Goal: Entertainment & Leisure: Browse casually

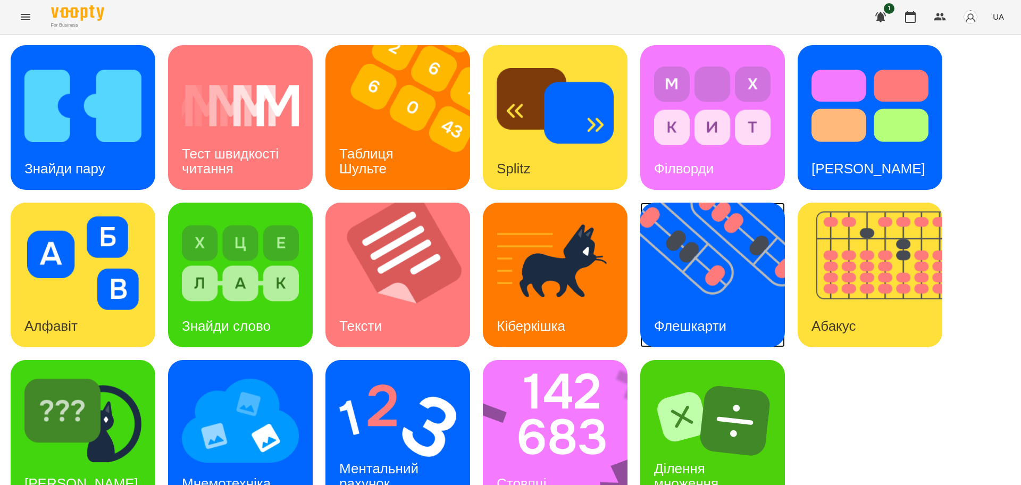
click at [711, 289] on img at bounding box center [719, 275] width 158 height 145
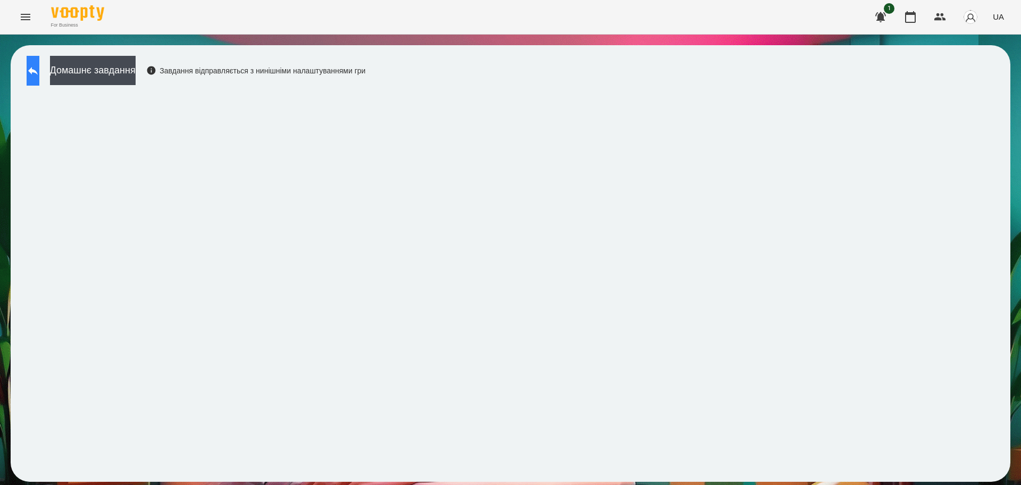
click at [38, 68] on icon at bounding box center [33, 70] width 13 height 13
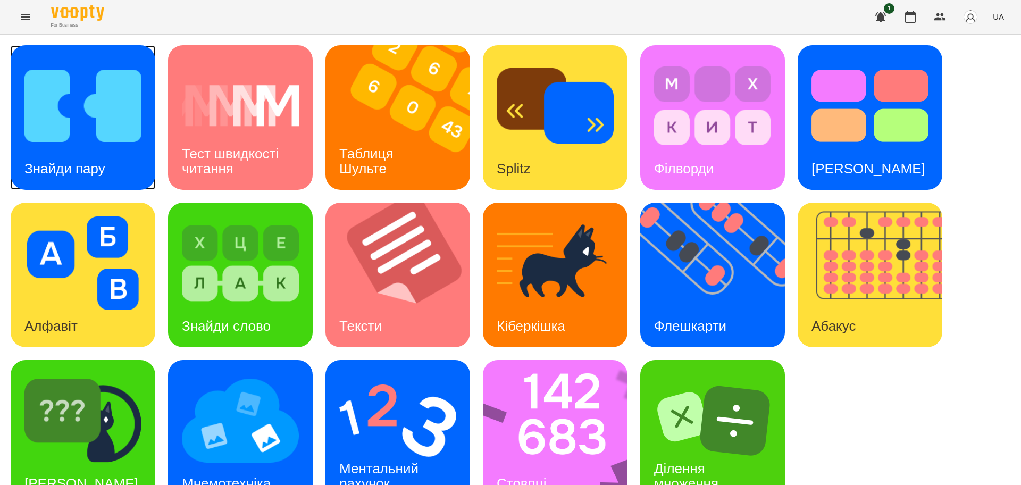
click at [59, 133] on img at bounding box center [82, 106] width 117 height 94
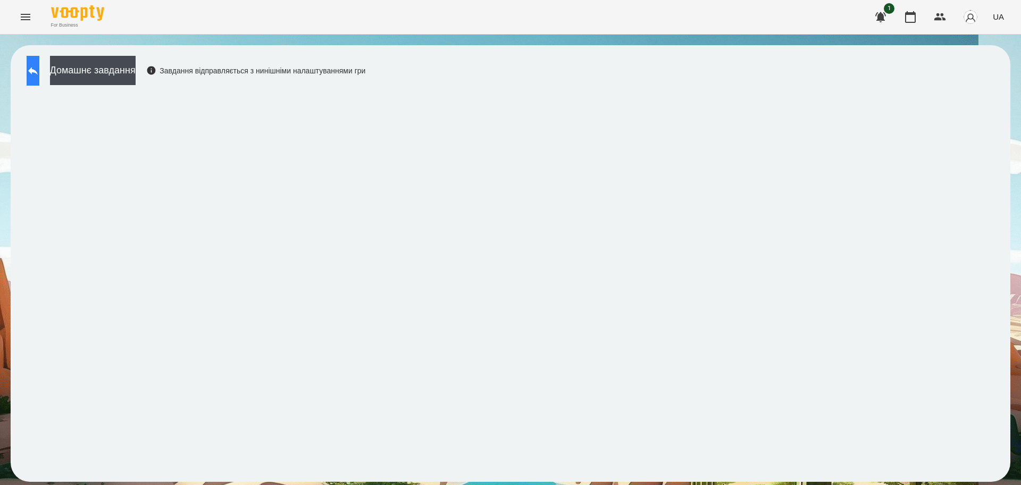
click at [37, 70] on button at bounding box center [33, 71] width 13 height 30
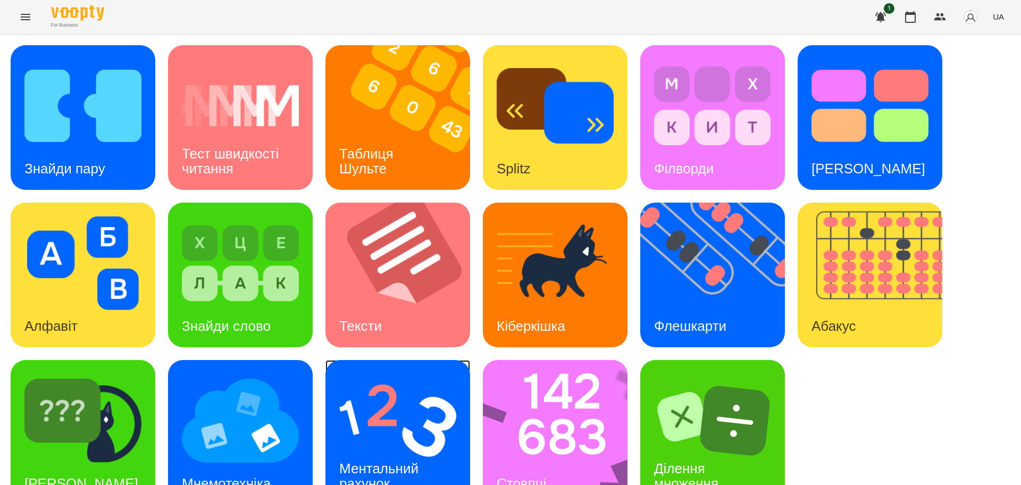
click at [396, 421] on img at bounding box center [397, 421] width 117 height 94
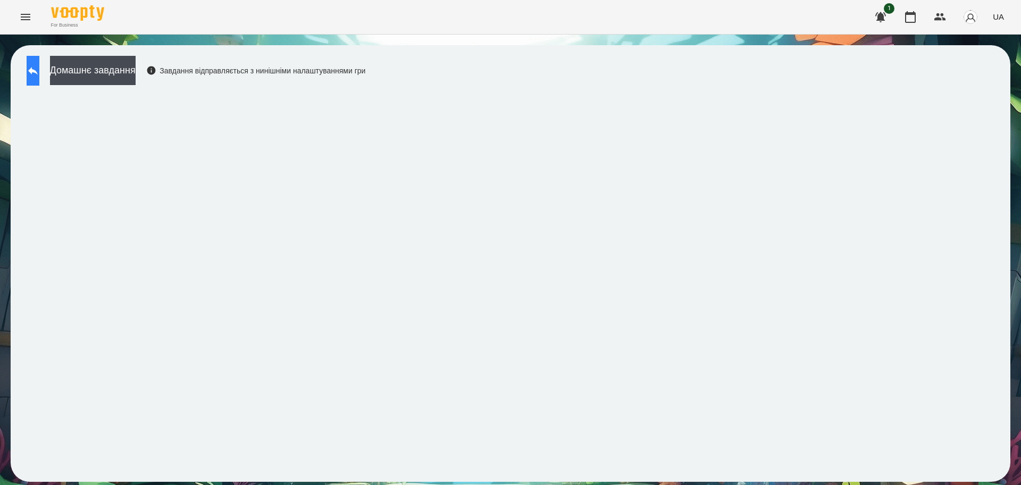
click at [38, 70] on icon at bounding box center [33, 71] width 10 height 8
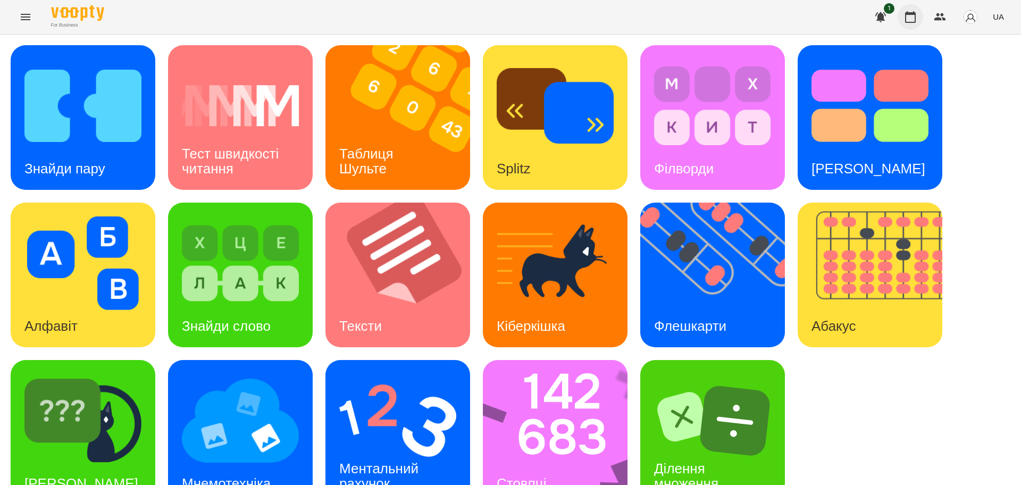
click at [914, 10] on button "button" at bounding box center [910, 17] width 26 height 26
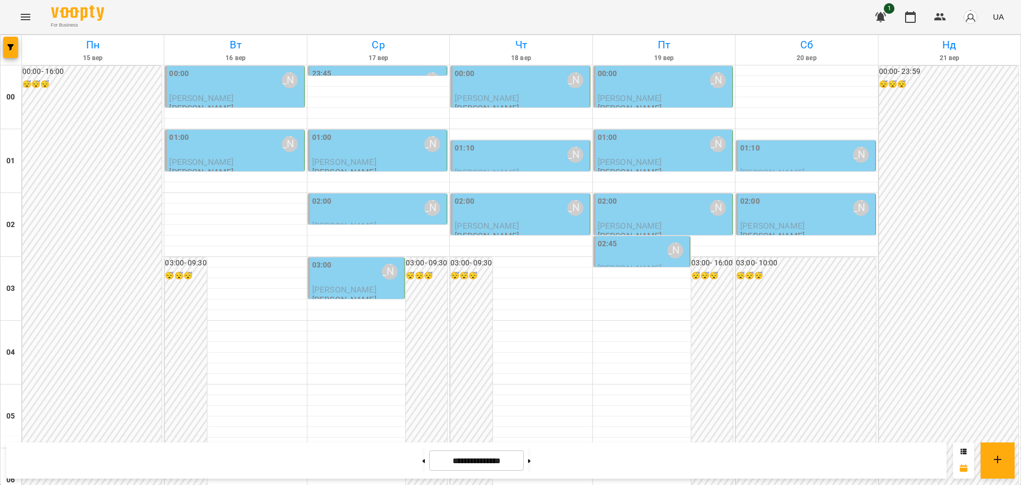
scroll to position [1160, 0]
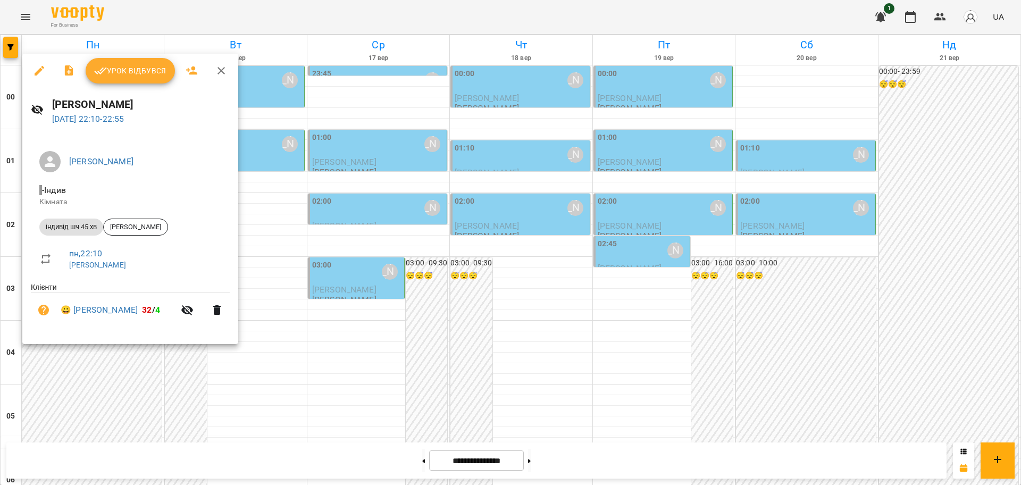
click at [148, 66] on span "Урок відбувся" at bounding box center [130, 70] width 72 height 13
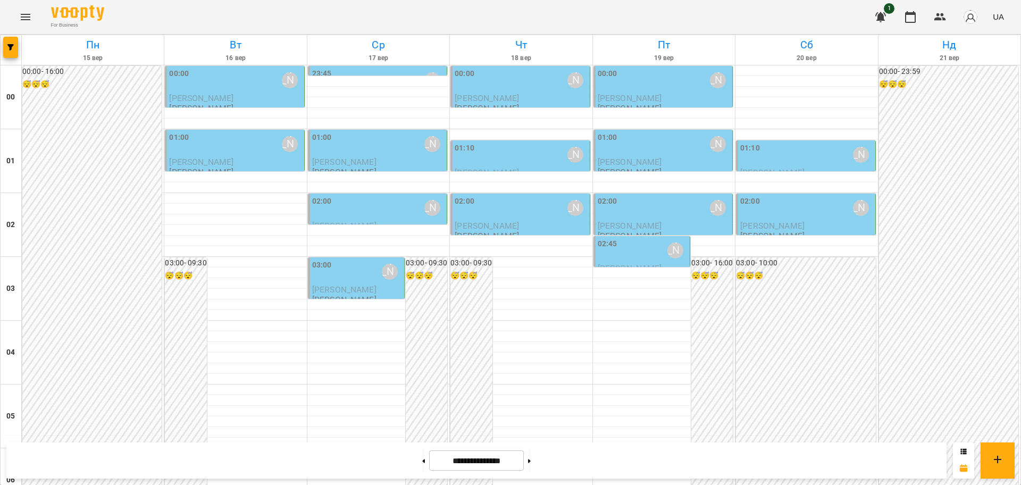
scroll to position [1130, 0]
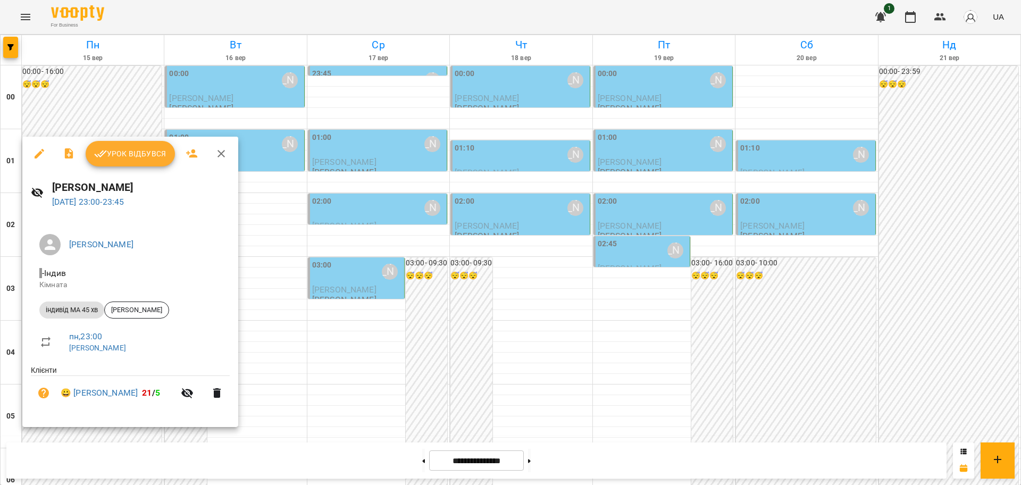
click at [144, 155] on span "Урок відбувся" at bounding box center [130, 153] width 72 height 13
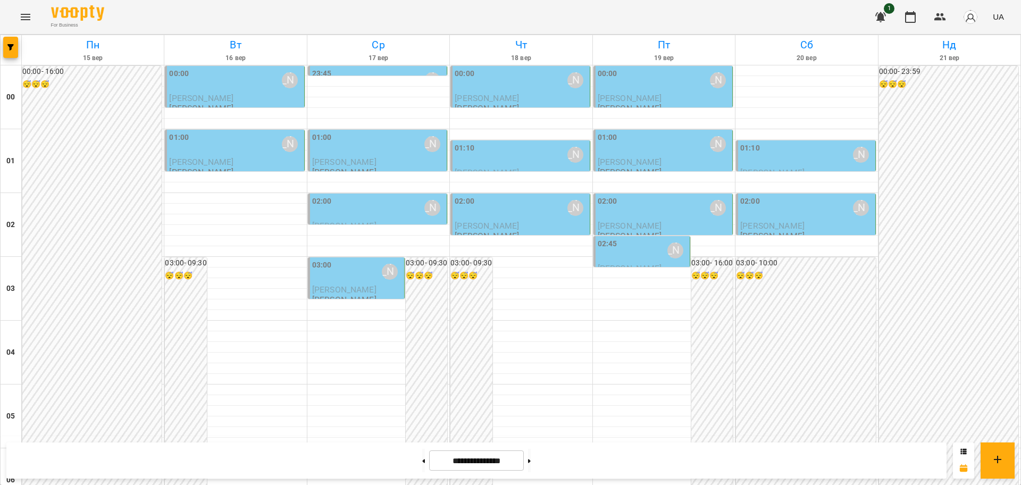
click at [284, 79] on div "[PERSON_NAME]" at bounding box center [290, 80] width 16 height 16
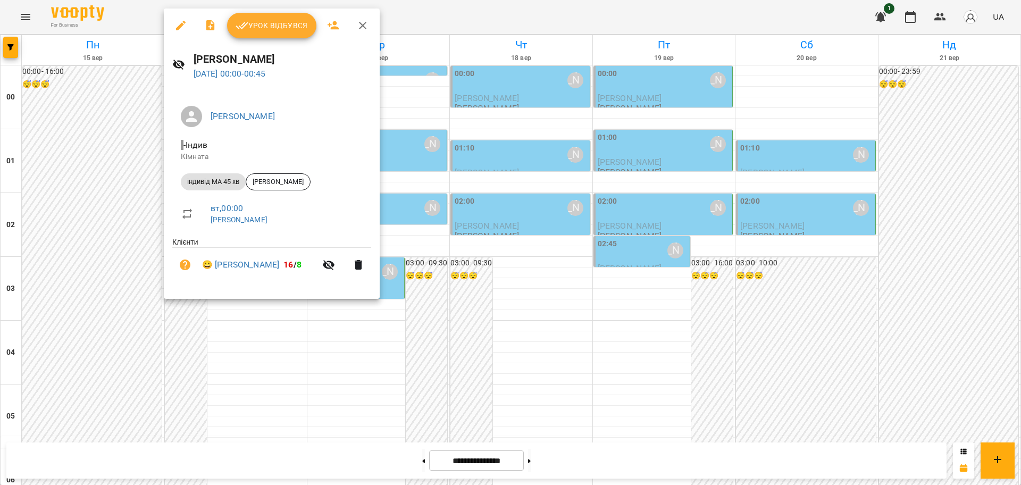
click at [362, 24] on icon "button" at bounding box center [362, 25] width 7 height 7
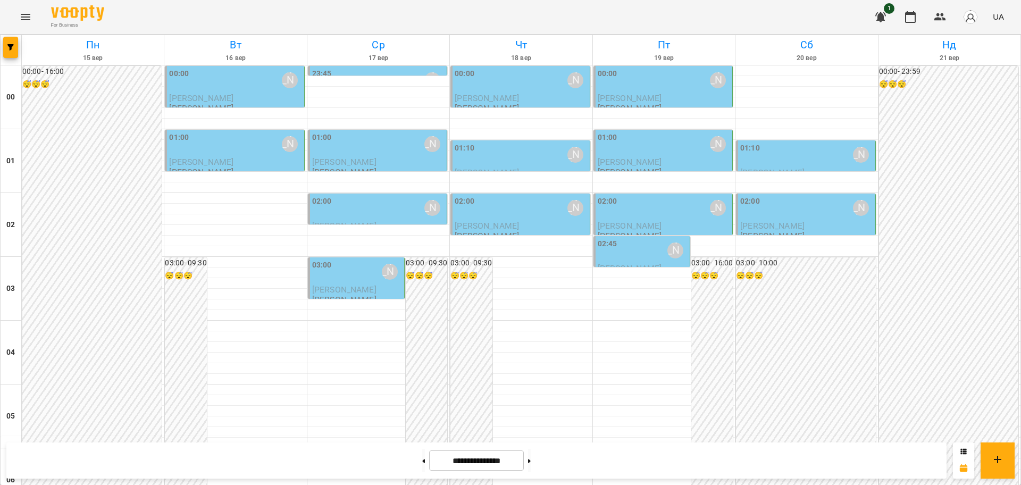
click at [25, 16] on icon "Menu" at bounding box center [26, 17] width 10 height 6
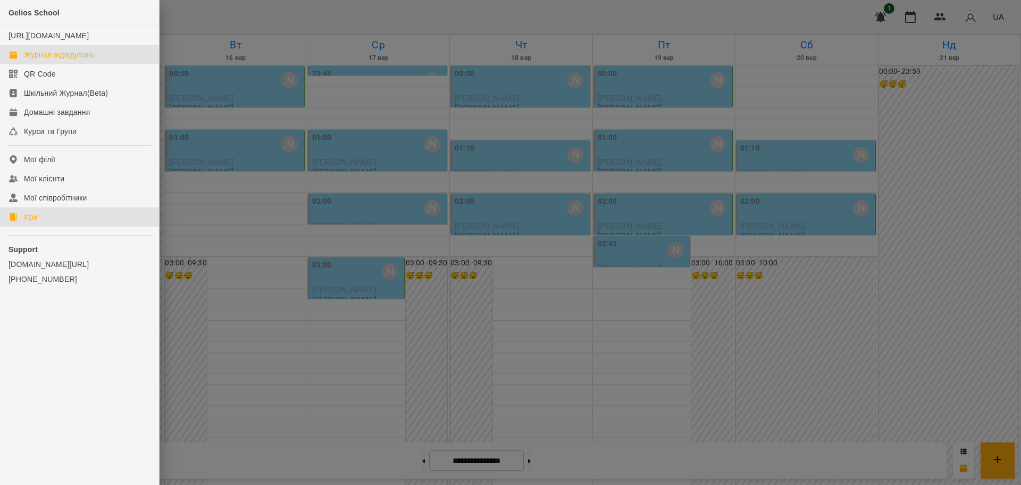
click at [33, 222] on div "Ігри" at bounding box center [30, 217] width 13 height 11
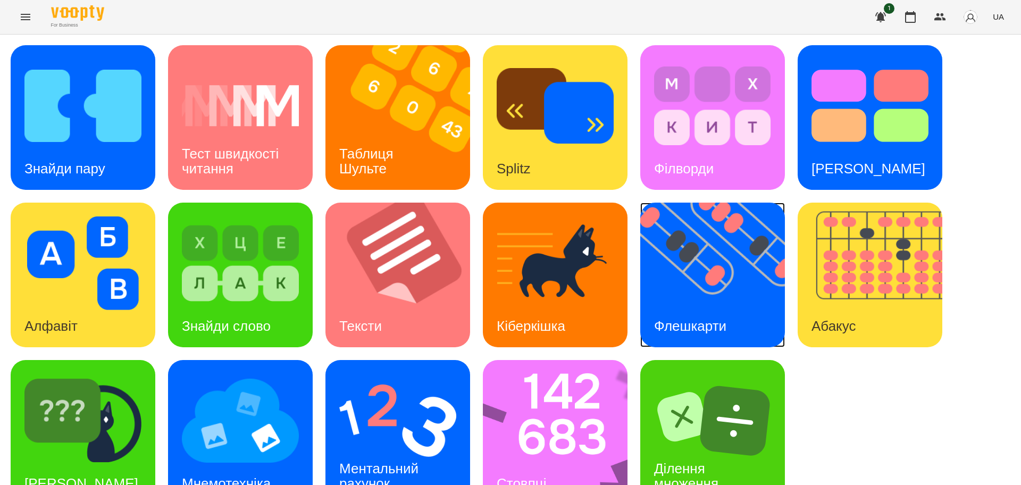
click at [729, 287] on img at bounding box center [719, 275] width 158 height 145
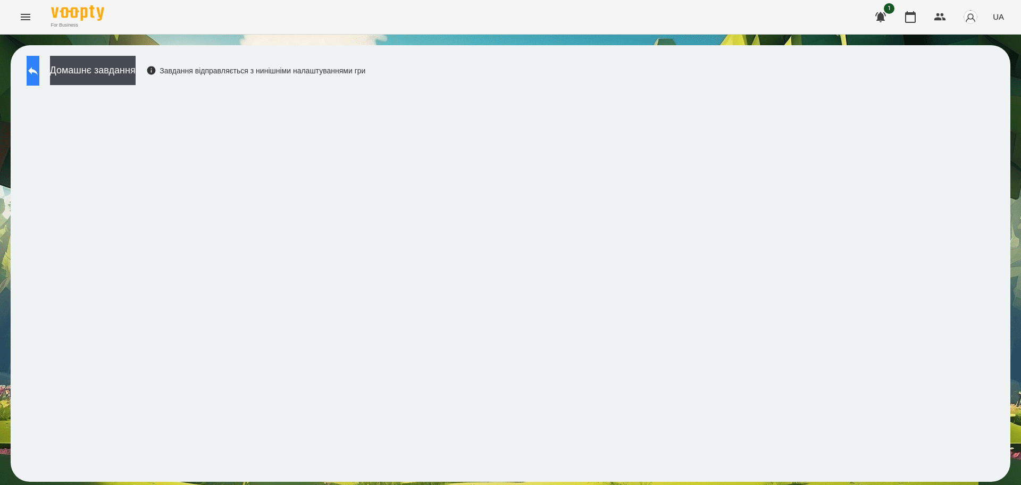
click at [39, 74] on icon at bounding box center [33, 70] width 13 height 13
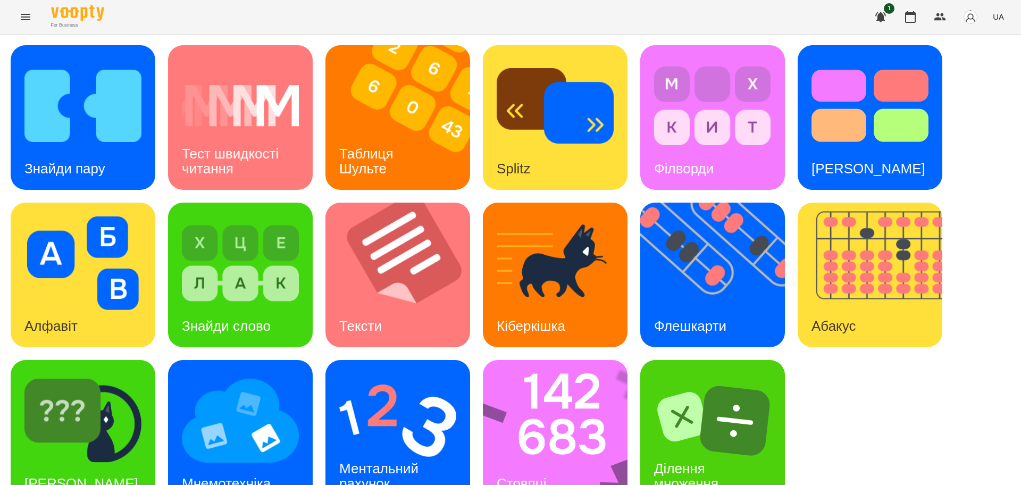
scroll to position [30, 0]
click at [147, 402] on div "[PERSON_NAME]" at bounding box center [83, 432] width 145 height 145
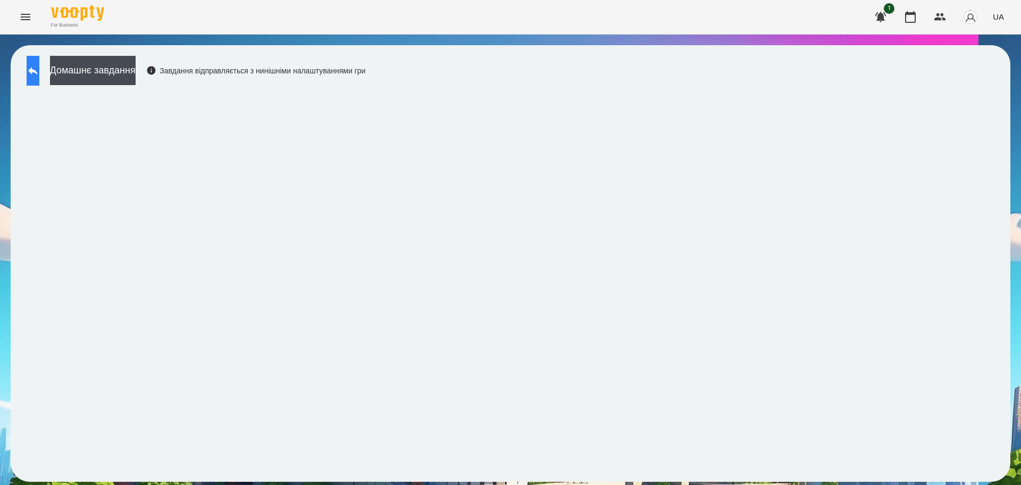
click at [39, 71] on button at bounding box center [33, 71] width 13 height 30
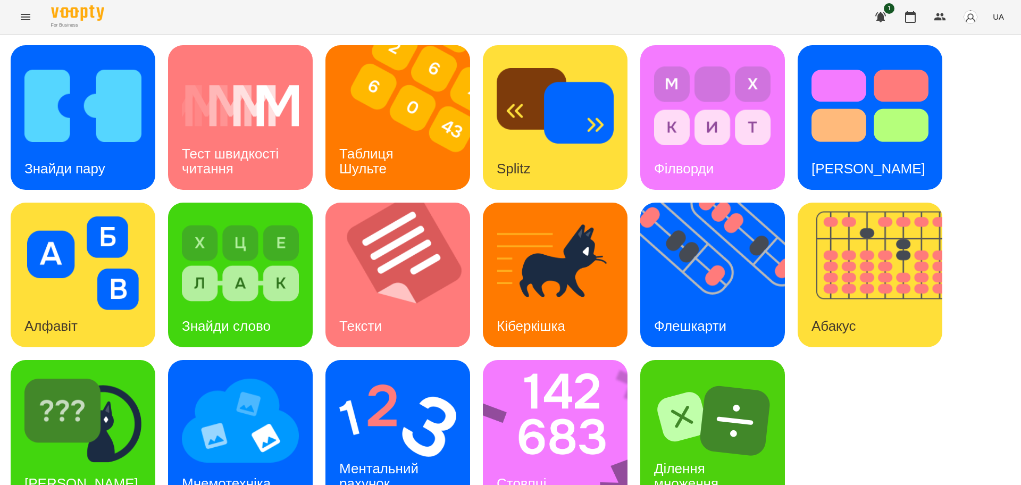
scroll to position [30, 0]
click at [397, 401] on img at bounding box center [397, 421] width 117 height 94
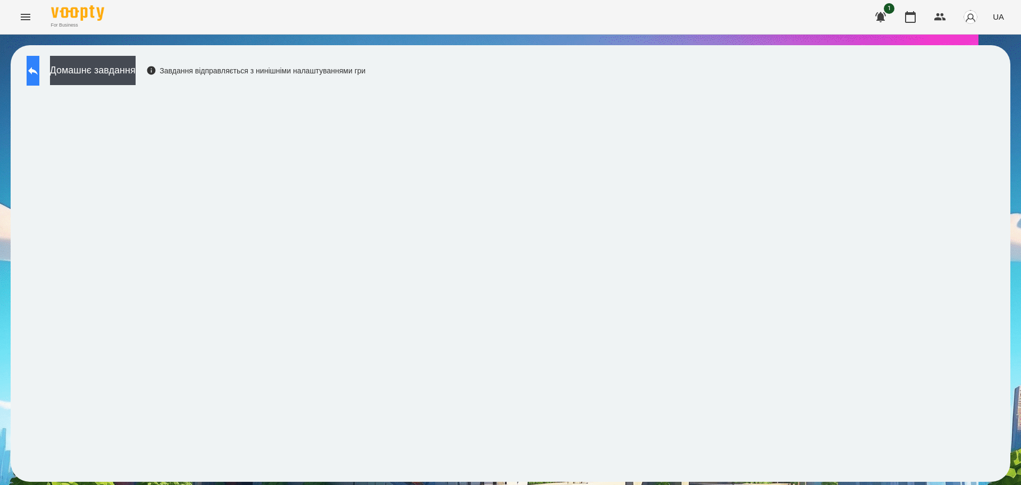
click at [30, 69] on button at bounding box center [33, 71] width 13 height 30
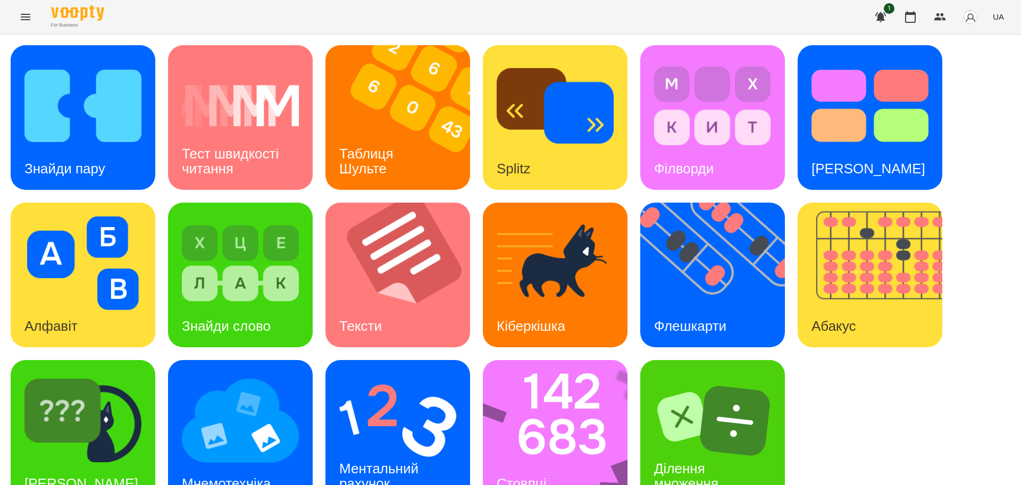
scroll to position [30, 0]
click at [411, 402] on img at bounding box center [397, 421] width 117 height 94
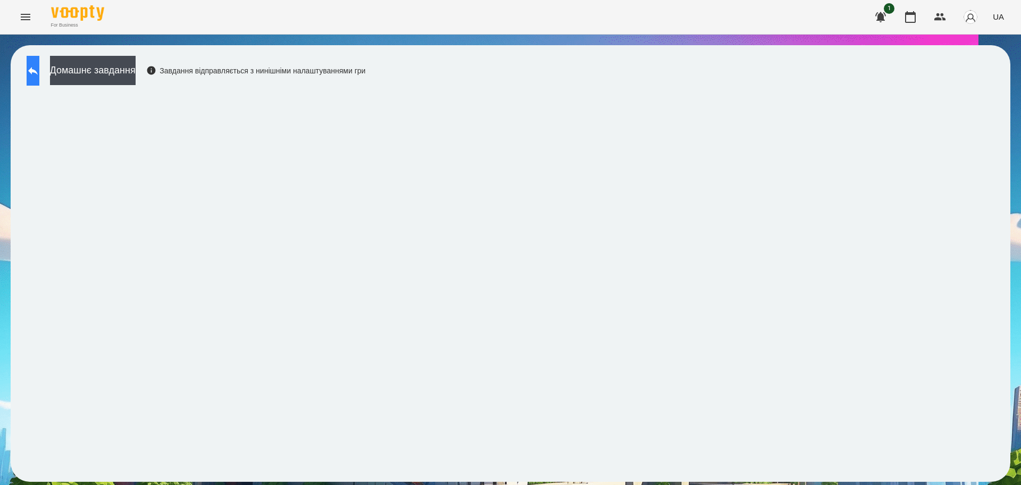
click at [39, 73] on icon at bounding box center [33, 70] width 13 height 13
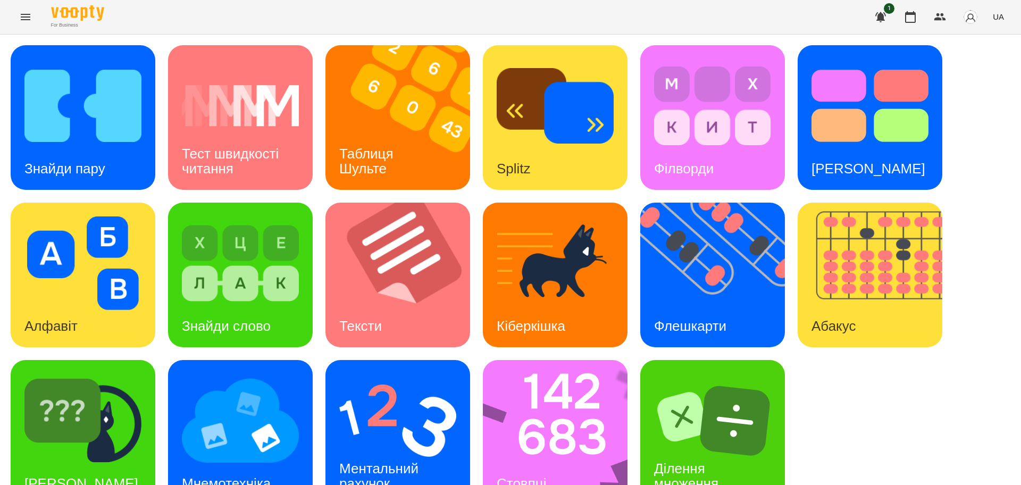
scroll to position [30, 0]
click at [541, 410] on img at bounding box center [562, 432] width 158 height 145
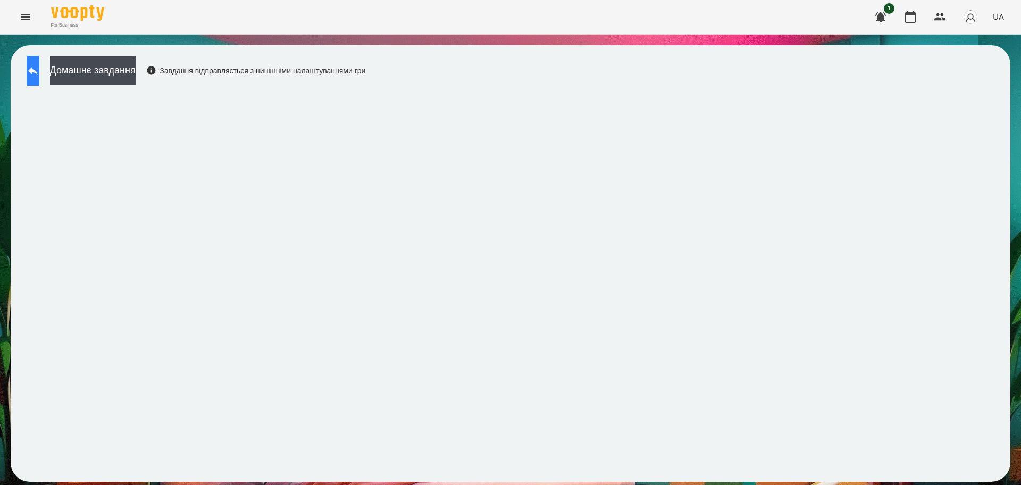
click at [29, 74] on button at bounding box center [33, 71] width 13 height 30
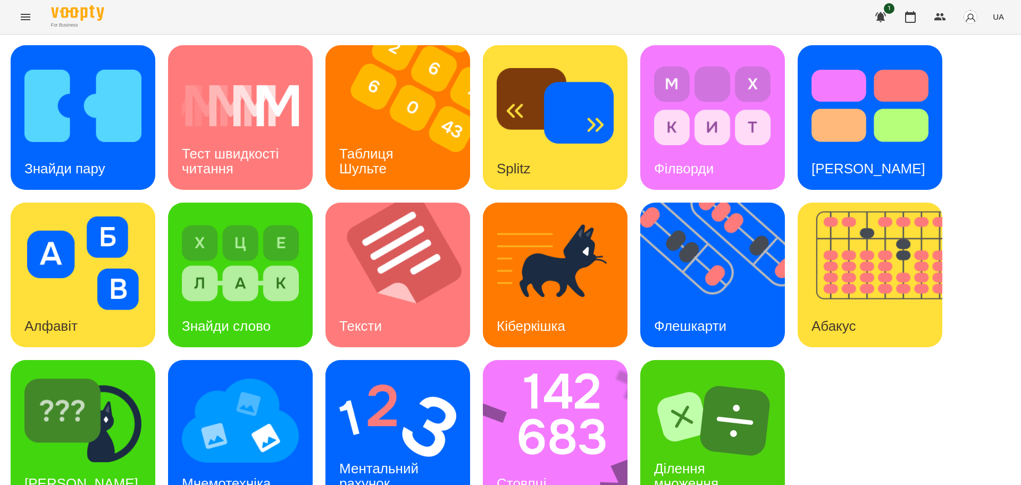
scroll to position [30, 0]
click at [92, 463] on div "[PERSON_NAME]" at bounding box center [81, 484] width 141 height 42
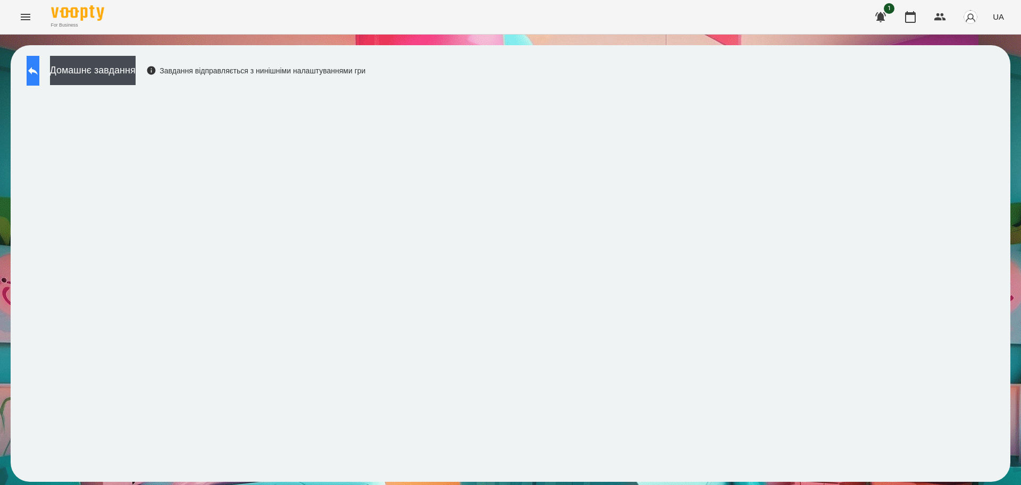
click at [39, 73] on icon at bounding box center [33, 70] width 13 height 13
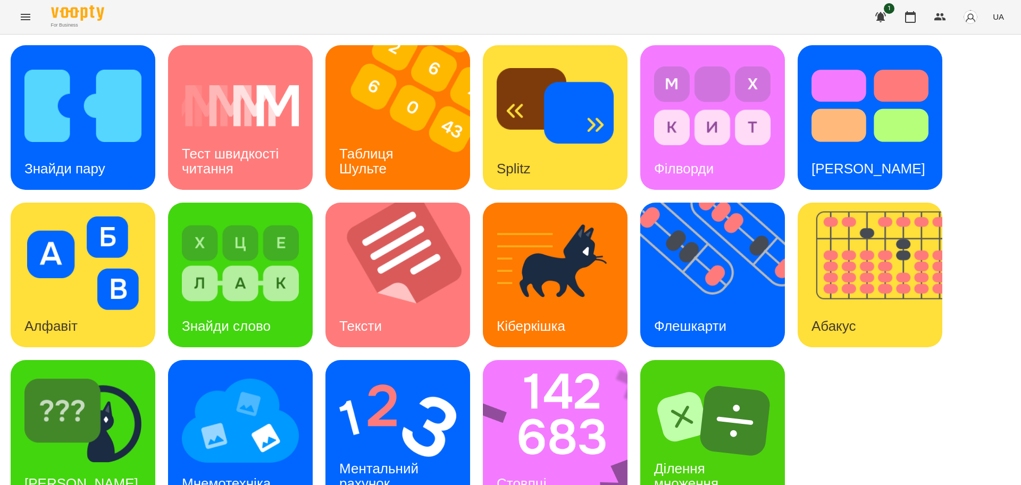
scroll to position [30, 0]
click at [551, 388] on img at bounding box center [562, 432] width 158 height 145
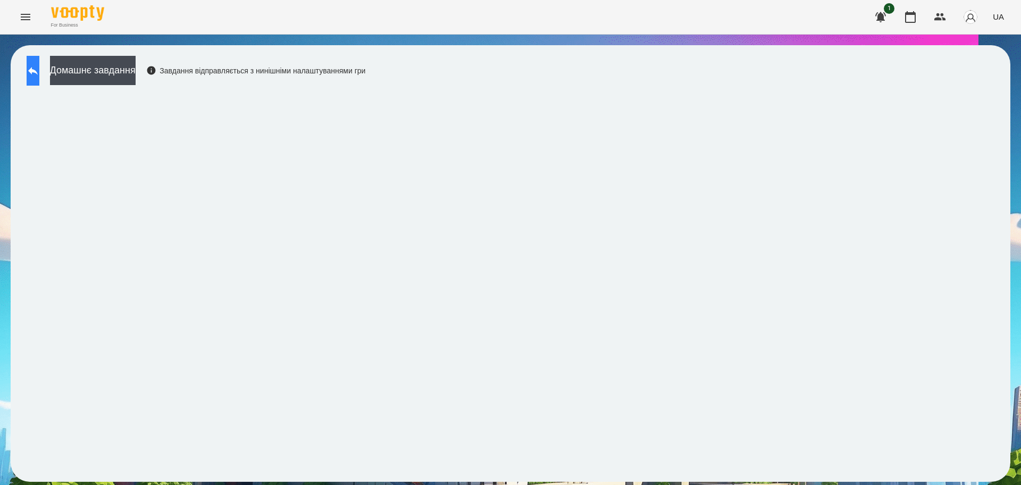
click at [39, 69] on icon at bounding box center [33, 70] width 13 height 13
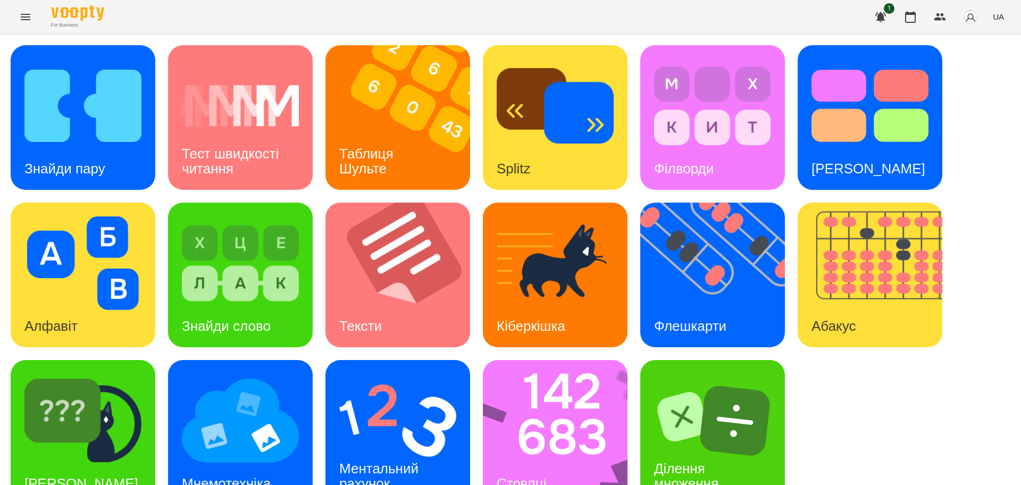
scroll to position [30, 0]
click at [566, 424] on img at bounding box center [562, 432] width 158 height 145
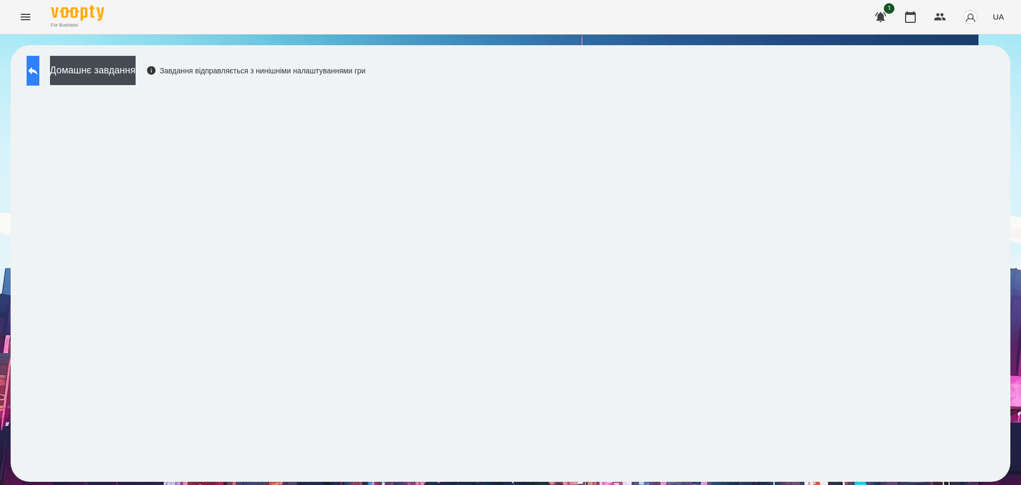
click at [38, 72] on icon at bounding box center [33, 71] width 10 height 8
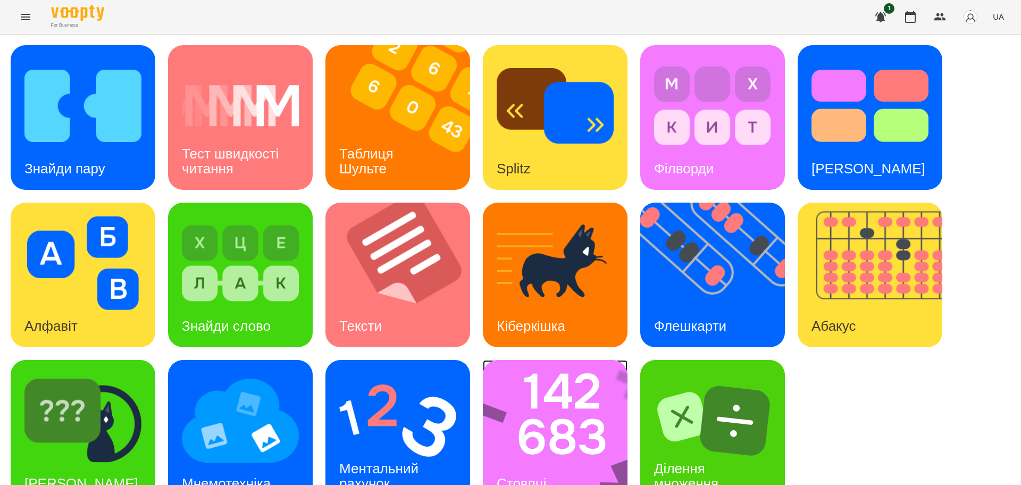
click at [590, 432] on img at bounding box center [562, 432] width 158 height 145
